Goal: Task Accomplishment & Management: Use online tool/utility

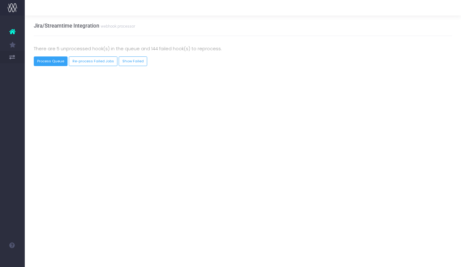
click at [58, 64] on button "Process Queue" at bounding box center [51, 61] width 34 height 10
click at [56, 58] on button "Process Queue" at bounding box center [51, 61] width 34 height 10
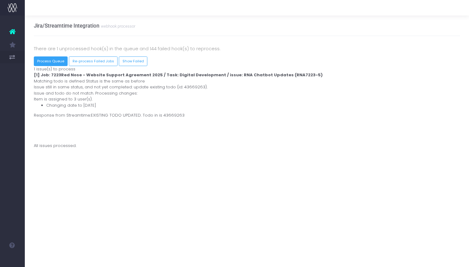
click at [57, 64] on button "Process Queue" at bounding box center [51, 61] width 34 height 10
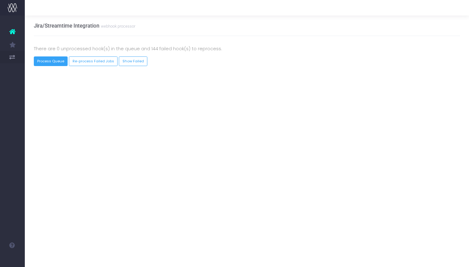
click at [50, 63] on button "Process Queue" at bounding box center [51, 61] width 34 height 10
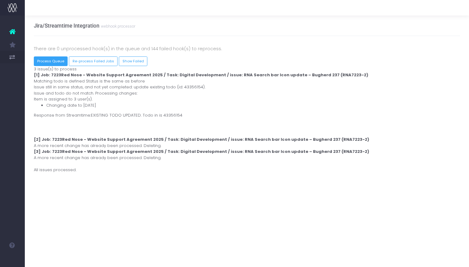
click at [50, 63] on button "Process Queue" at bounding box center [51, 61] width 34 height 10
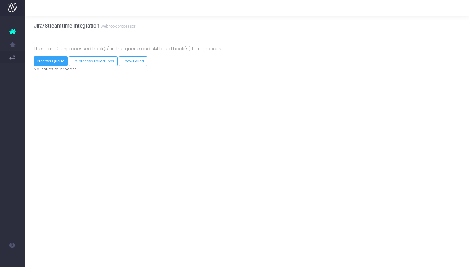
click at [50, 63] on button "Process Queue" at bounding box center [51, 61] width 34 height 10
click at [56, 63] on button "Process Queue" at bounding box center [51, 61] width 34 height 10
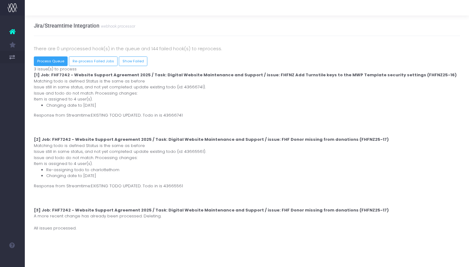
click at [58, 59] on button "Process Queue" at bounding box center [51, 61] width 34 height 10
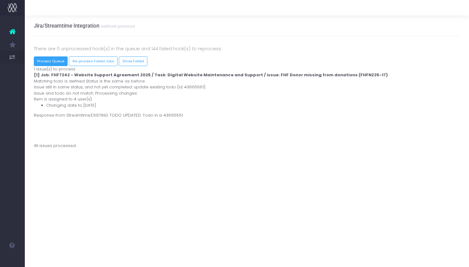
click at [58, 59] on button "Process Queue" at bounding box center [51, 61] width 34 height 10
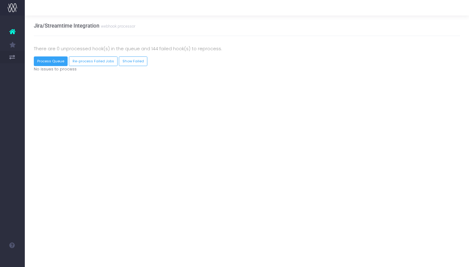
click at [50, 61] on button "Process Queue" at bounding box center [51, 61] width 34 height 10
click at [122, 60] on link "Show Failed" at bounding box center [133, 61] width 29 height 10
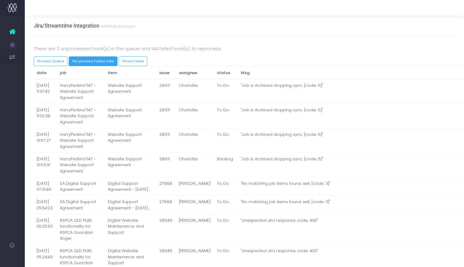
click at [102, 60] on button "Re-process Failed Jobs" at bounding box center [93, 61] width 49 height 10
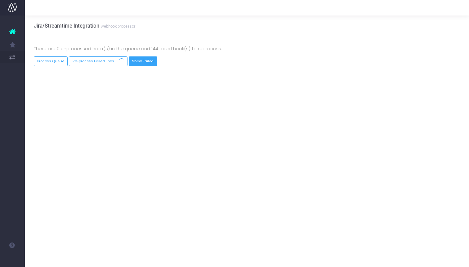
click at [137, 59] on link "Show Failed" at bounding box center [143, 61] width 29 height 10
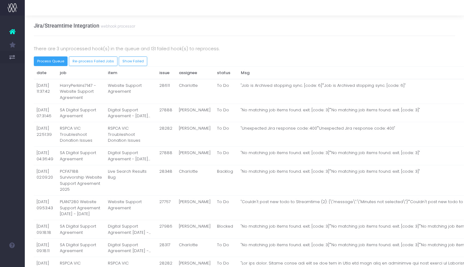
click at [60, 62] on button "Process Queue" at bounding box center [51, 61] width 34 height 10
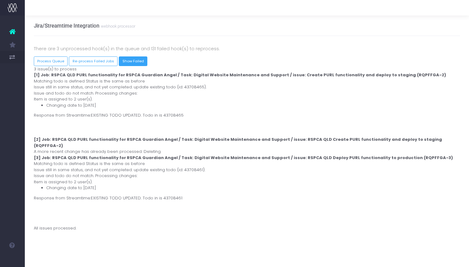
click at [142, 57] on link "Show Failed" at bounding box center [133, 61] width 29 height 10
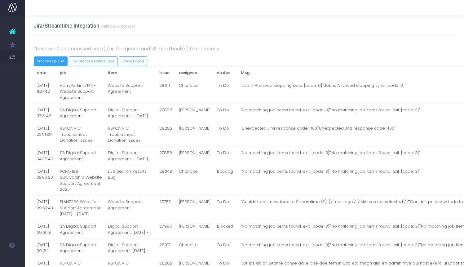
click at [59, 62] on button "Process Queue" at bounding box center [51, 61] width 34 height 10
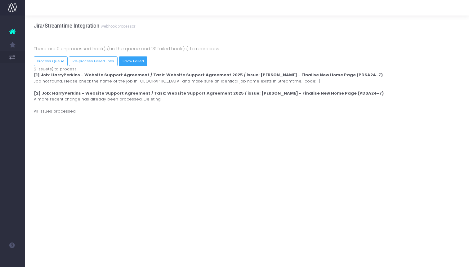
click at [125, 61] on link "Show Failed" at bounding box center [133, 61] width 29 height 10
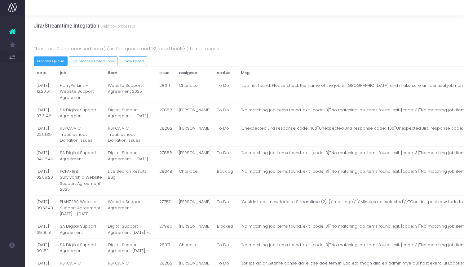
click at [53, 64] on button "Process Queue" at bounding box center [51, 61] width 34 height 10
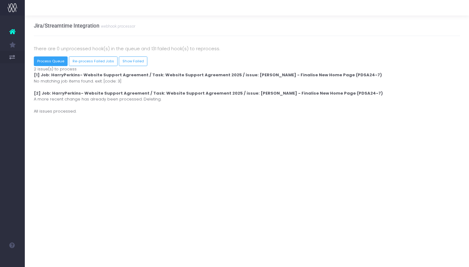
click at [55, 62] on button "Process Queue" at bounding box center [51, 61] width 34 height 10
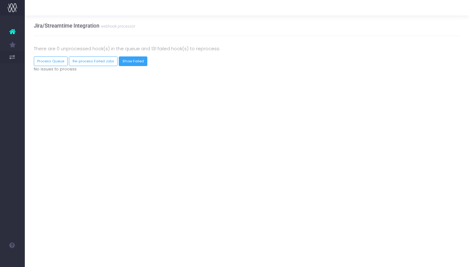
click at [100, 61] on button "Re-process Failed Jobs" at bounding box center [93, 61] width 49 height 10
click at [94, 61] on button "Re-process Failed Jobs" at bounding box center [98, 61] width 59 height 10
click at [124, 60] on link "Show Failed" at bounding box center [133, 61] width 29 height 10
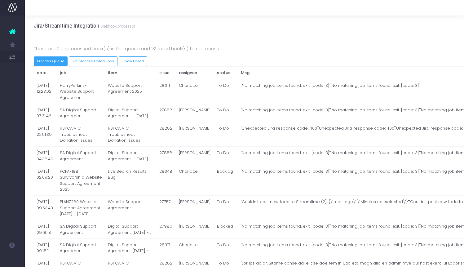
click at [60, 64] on button "Process Queue" at bounding box center [51, 61] width 34 height 10
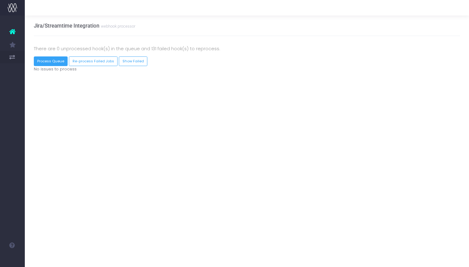
click at [56, 60] on button "Process Queue" at bounding box center [51, 61] width 34 height 10
click at [56, 60] on button "Process Queue" at bounding box center [56, 61] width 44 height 10
click at [57, 62] on button "Process Queue" at bounding box center [51, 61] width 34 height 10
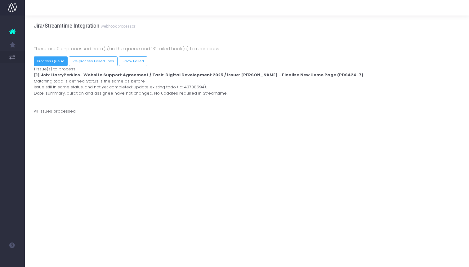
click at [47, 63] on button "Process Queue" at bounding box center [51, 61] width 34 height 10
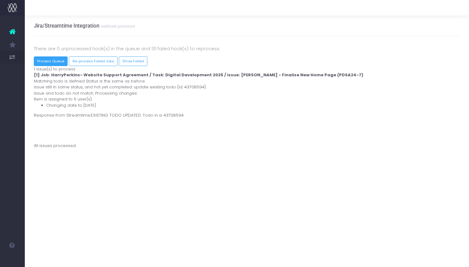
click at [43, 62] on button "Process Queue" at bounding box center [51, 61] width 34 height 10
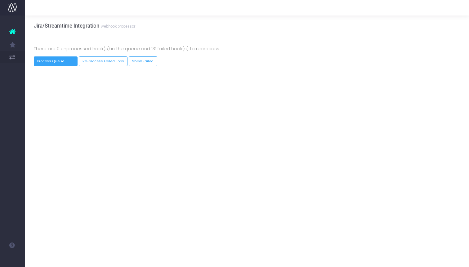
click at [43, 62] on button "Process Queue" at bounding box center [56, 61] width 44 height 10
click at [53, 60] on button "Process Queue" at bounding box center [51, 61] width 34 height 10
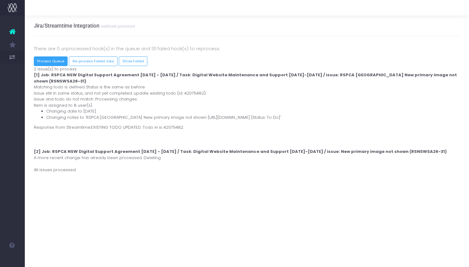
click at [55, 60] on button "Process Queue" at bounding box center [51, 61] width 34 height 10
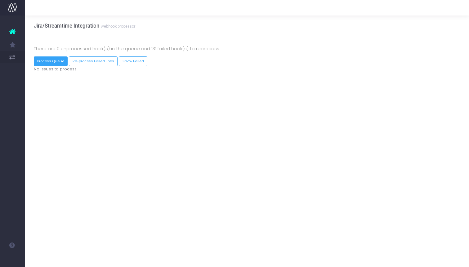
click at [55, 60] on button "Process Queue" at bounding box center [51, 61] width 34 height 10
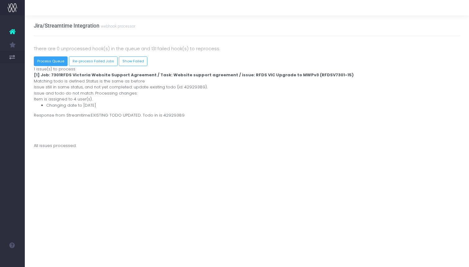
click at [52, 55] on div "There are 0 unprocessed hook(s) in the queue and 131 failed hook(s) to reproces…" at bounding box center [247, 50] width 436 height 11
click at [51, 59] on button "Process Queue" at bounding box center [51, 61] width 34 height 10
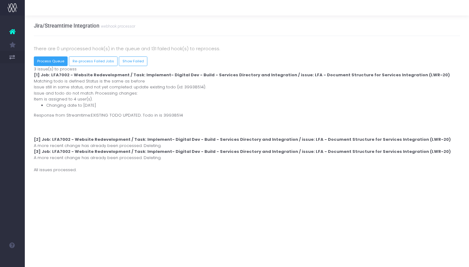
click at [51, 59] on button "Process Queue" at bounding box center [51, 61] width 34 height 10
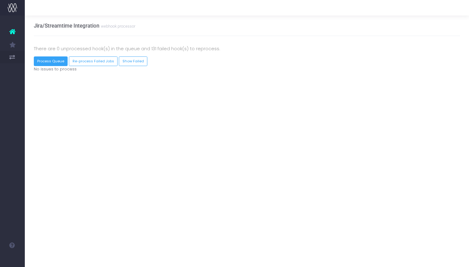
click at [51, 62] on button "Process Queue" at bounding box center [51, 61] width 34 height 10
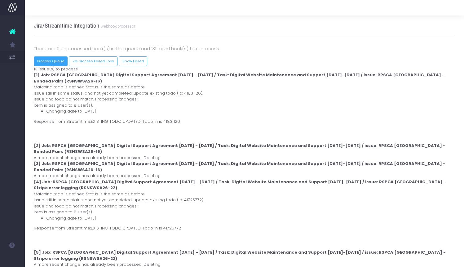
click at [50, 61] on button "Process Queue" at bounding box center [51, 61] width 34 height 10
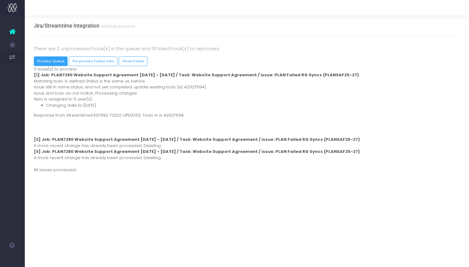
click at [50, 61] on button "Process Queue" at bounding box center [51, 61] width 34 height 10
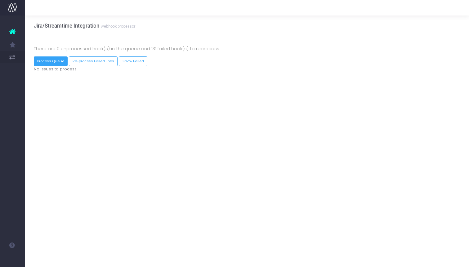
click at [51, 60] on button "Process Queue" at bounding box center [51, 61] width 34 height 10
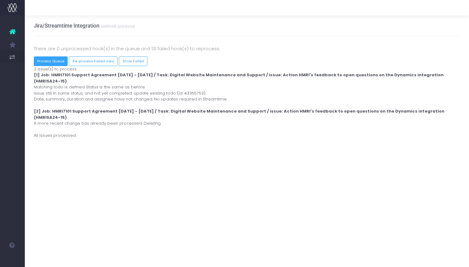
click at [60, 61] on button "Process Queue" at bounding box center [51, 61] width 34 height 10
click at [58, 62] on button "Process Queue" at bounding box center [51, 61] width 34 height 10
